Goal: Task Accomplishment & Management: Manage account settings

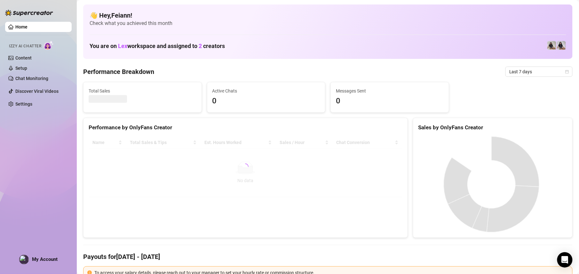
click at [28, 258] on span at bounding box center [24, 260] width 10 height 10
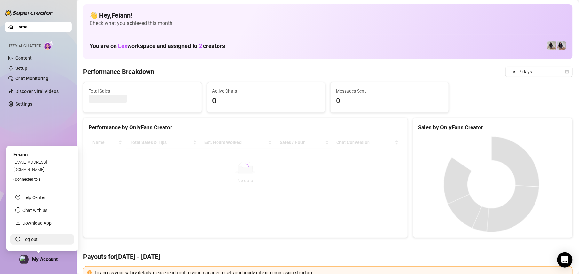
click at [38, 239] on link "Log out" at bounding box center [29, 239] width 15 height 5
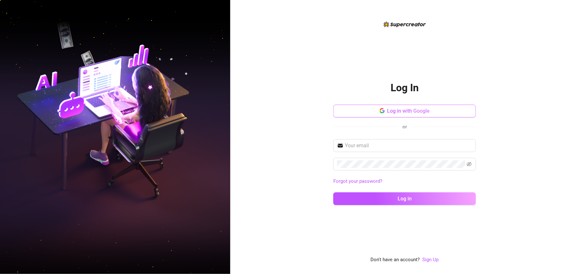
click at [430, 111] on button "Log in with Google" at bounding box center [404, 111] width 143 height 13
click at [422, 113] on span "Log in with Google" at bounding box center [409, 111] width 43 height 6
